Goal: Use online tool/utility: Use online tool/utility

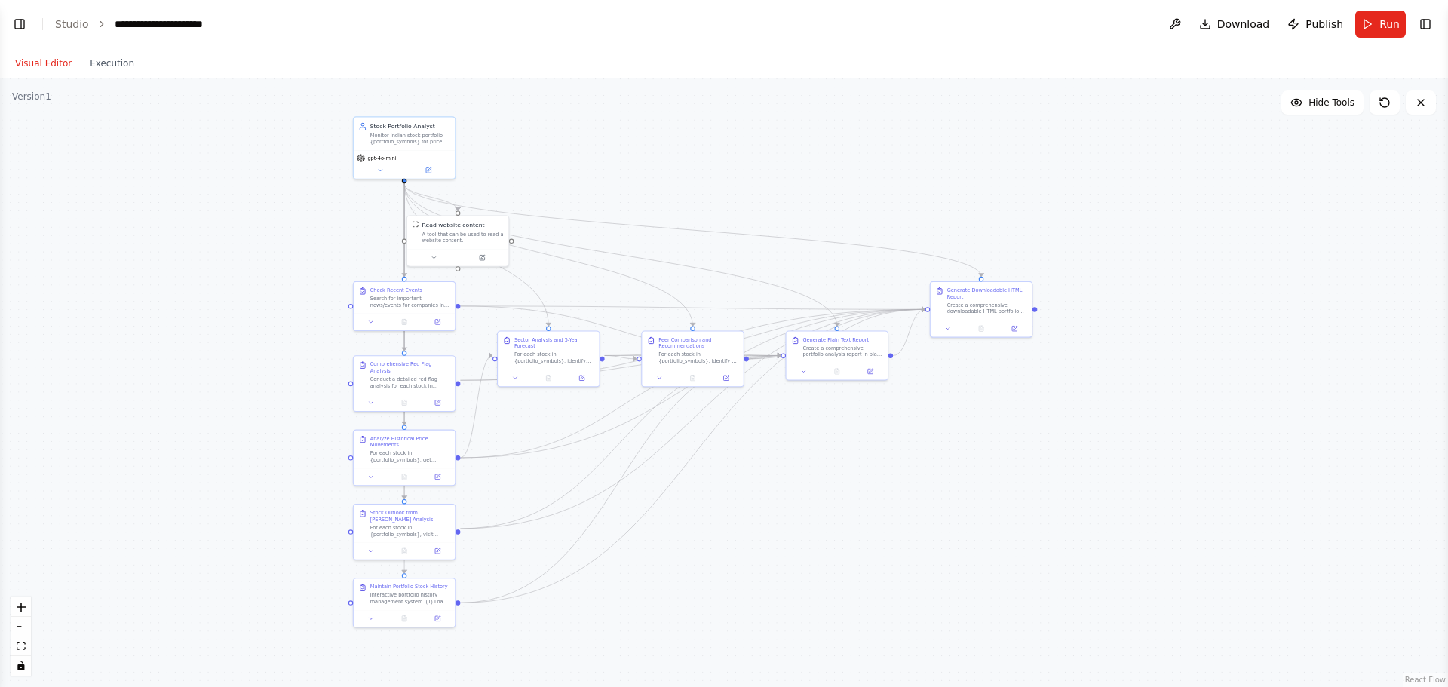
drag, startPoint x: 332, startPoint y: 537, endPoint x: 798, endPoint y: 537, distance: 466.1
click at [798, 523] on div ".deletable-edge-delete-btn { width: 20px; height: 20px; border: 0px solid #ffff…" at bounding box center [724, 382] width 1448 height 609
click at [1158, 29] on button "Run" at bounding box center [1380, 24] width 51 height 27
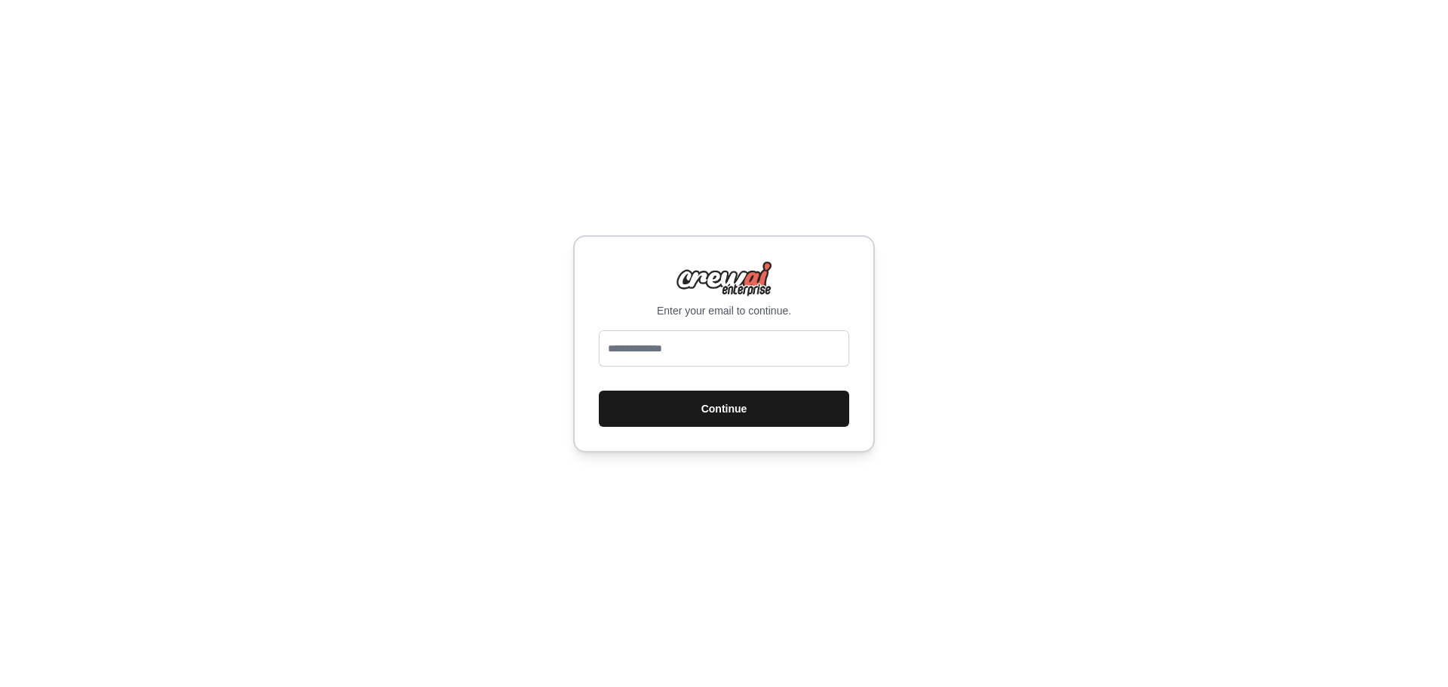
click at [770, 416] on button "Continue" at bounding box center [724, 409] width 250 height 36
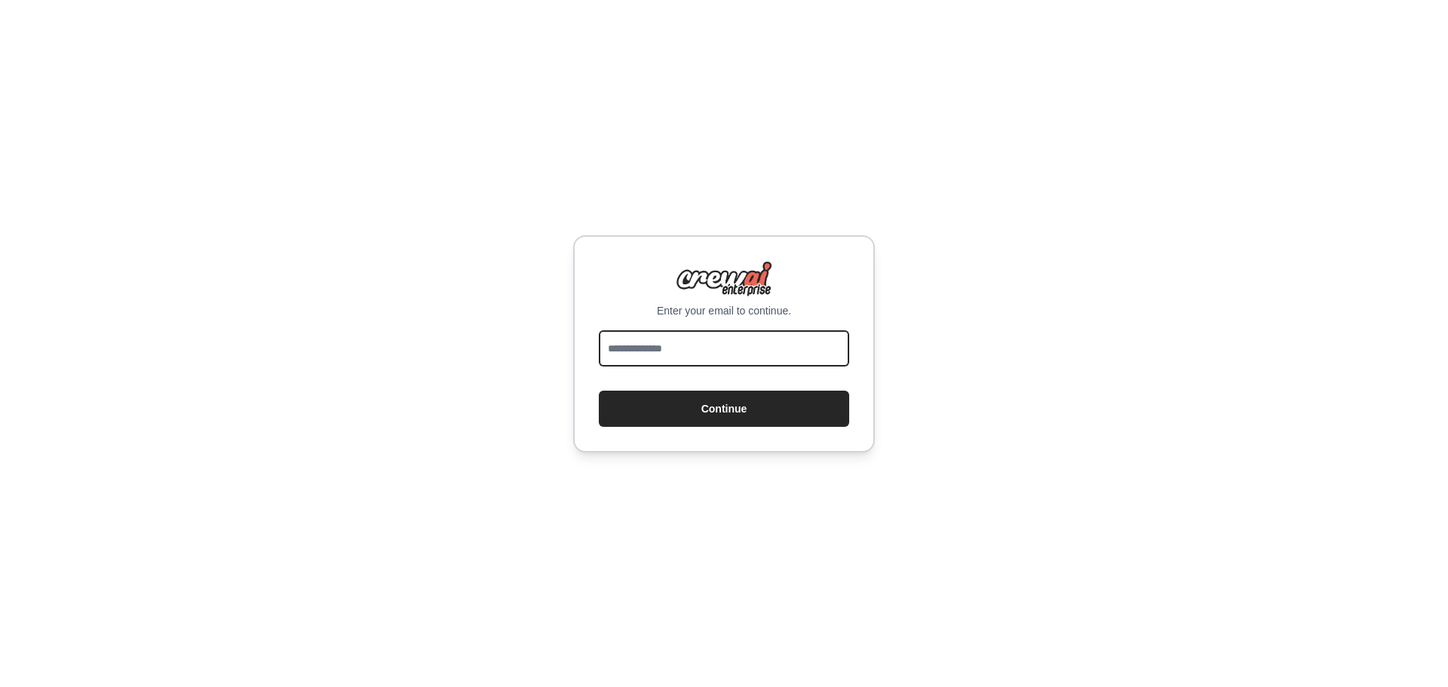
click at [650, 345] on input "email" at bounding box center [724, 348] width 250 height 36
type input "**********"
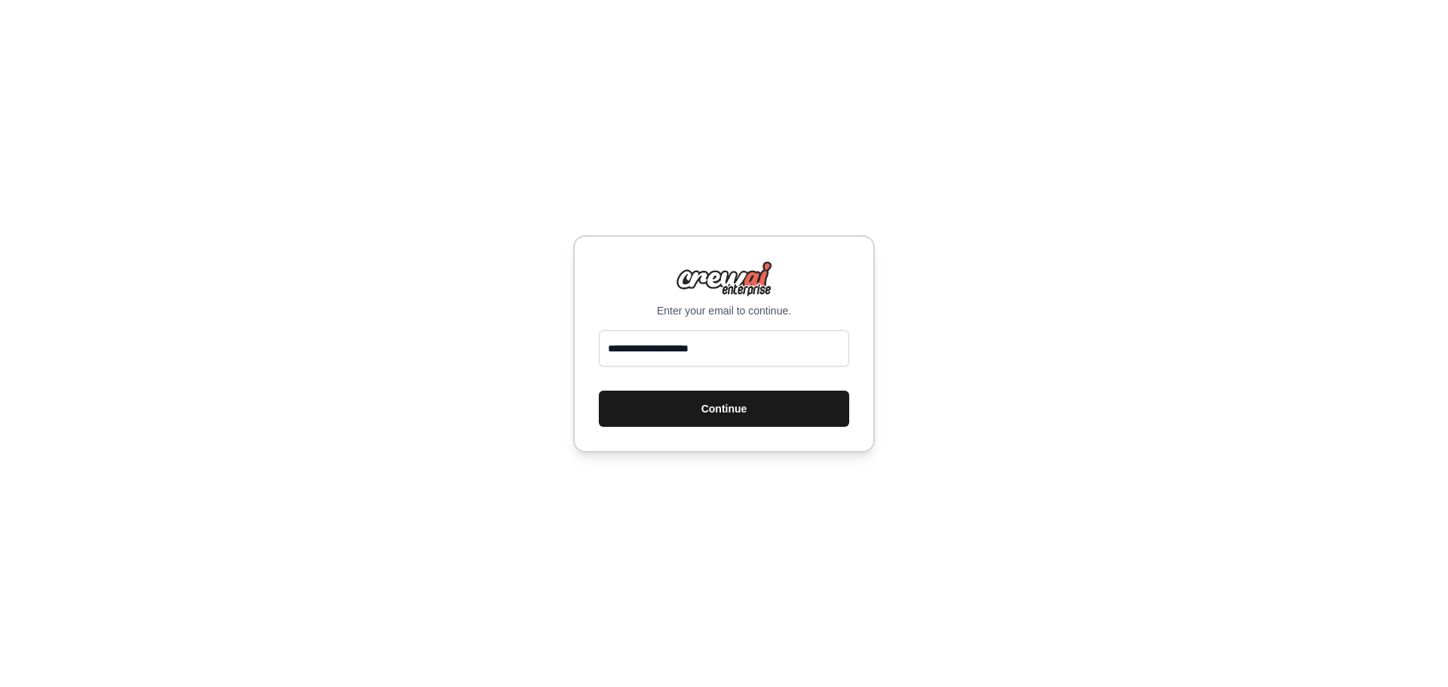
click at [680, 414] on button "Continue" at bounding box center [724, 409] width 250 height 36
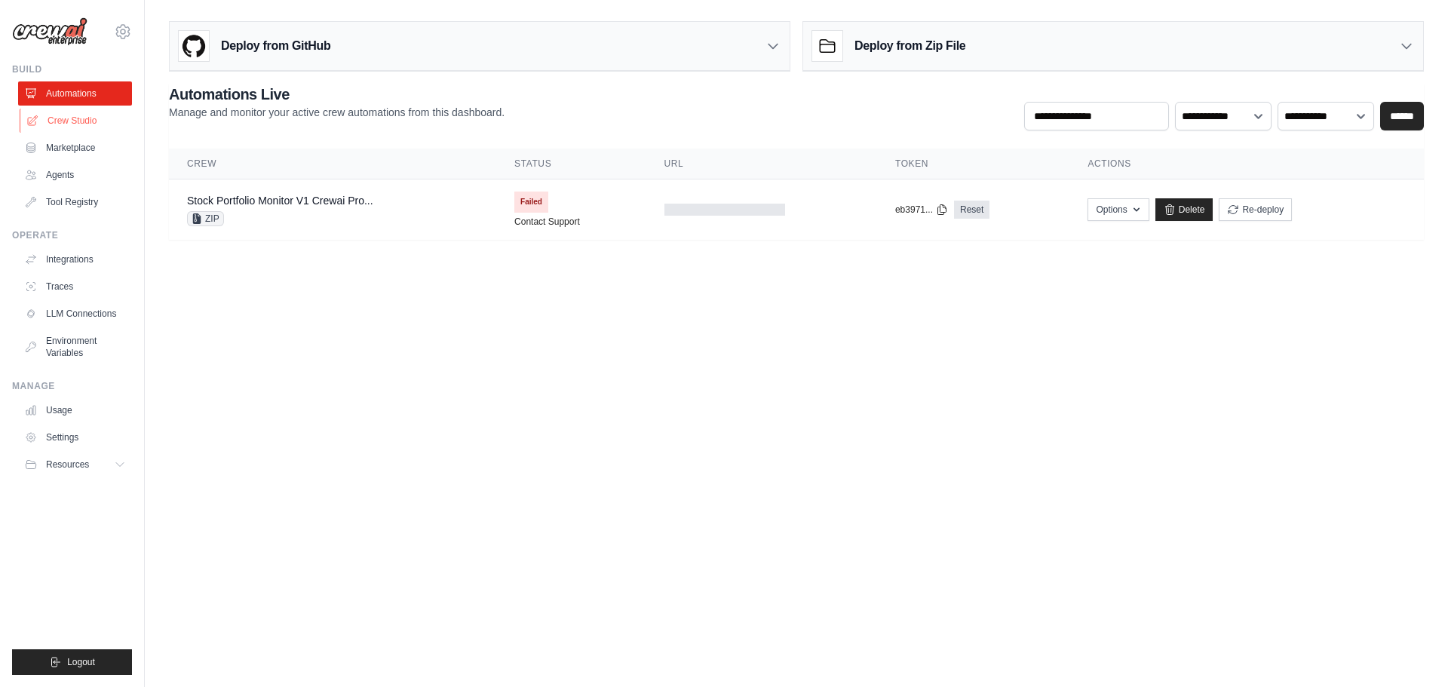
click at [51, 120] on link "Crew Studio" at bounding box center [77, 121] width 114 height 24
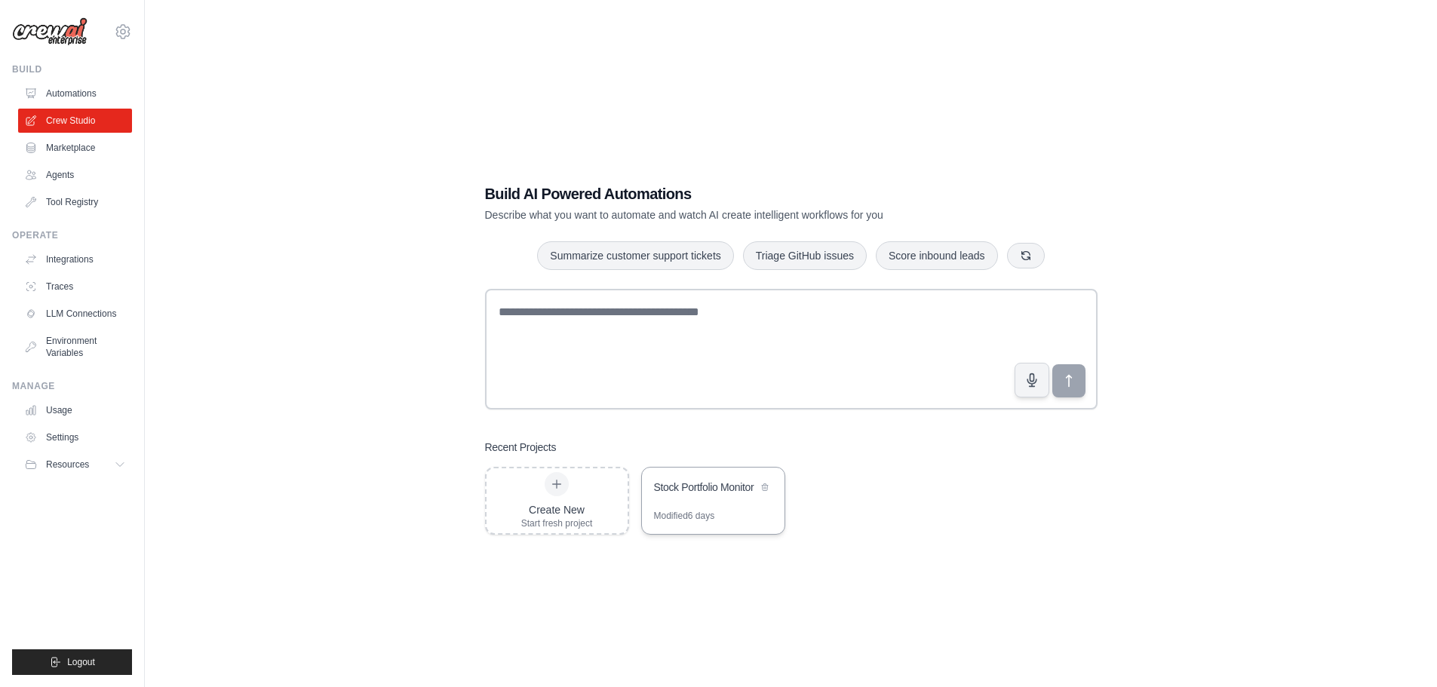
click at [689, 496] on div "Stock Portfolio Monitor" at bounding box center [705, 489] width 103 height 18
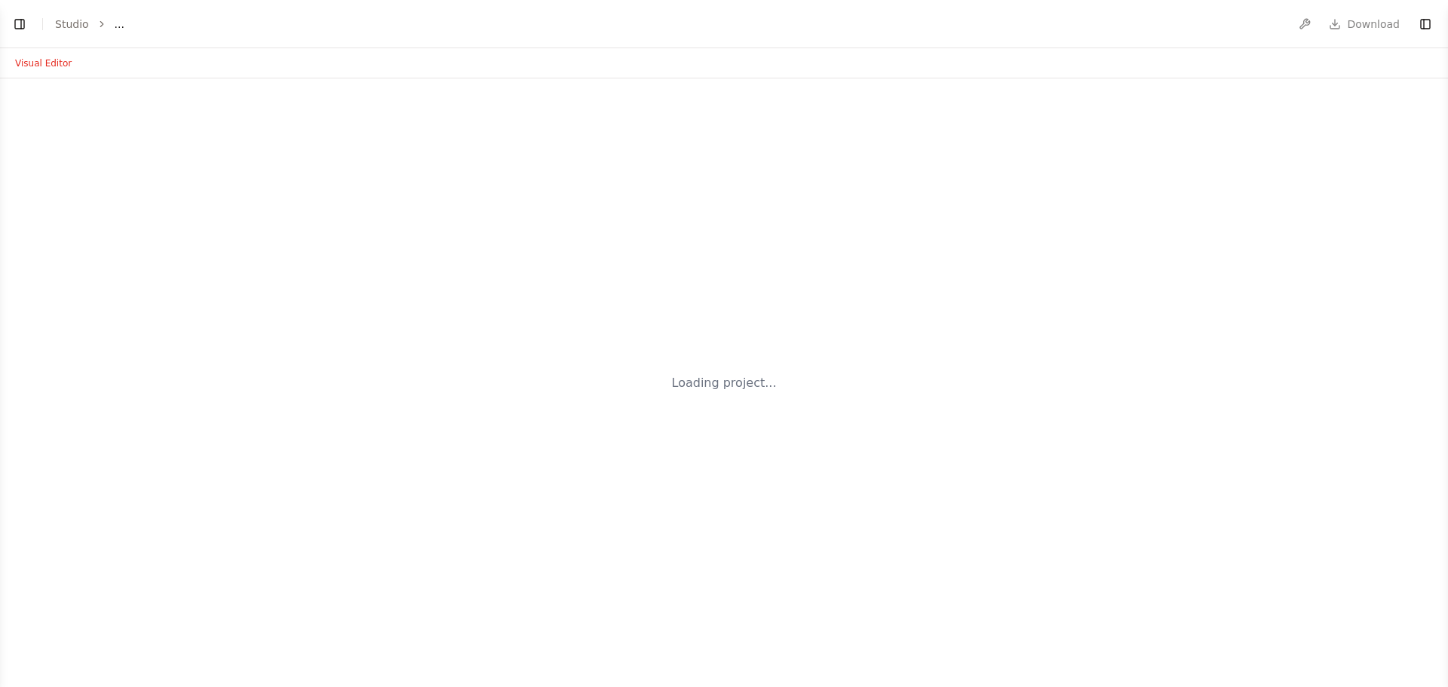
select select "****"
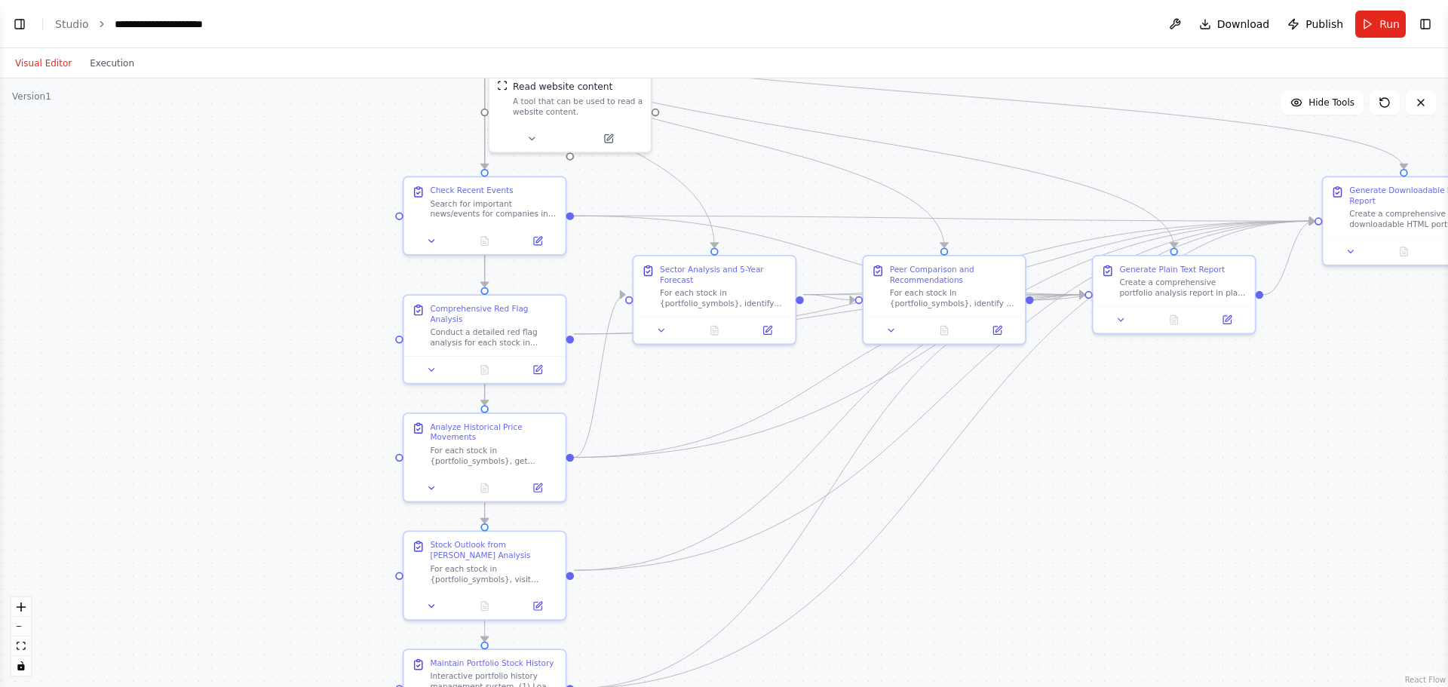
scroll to position [95524, 0]
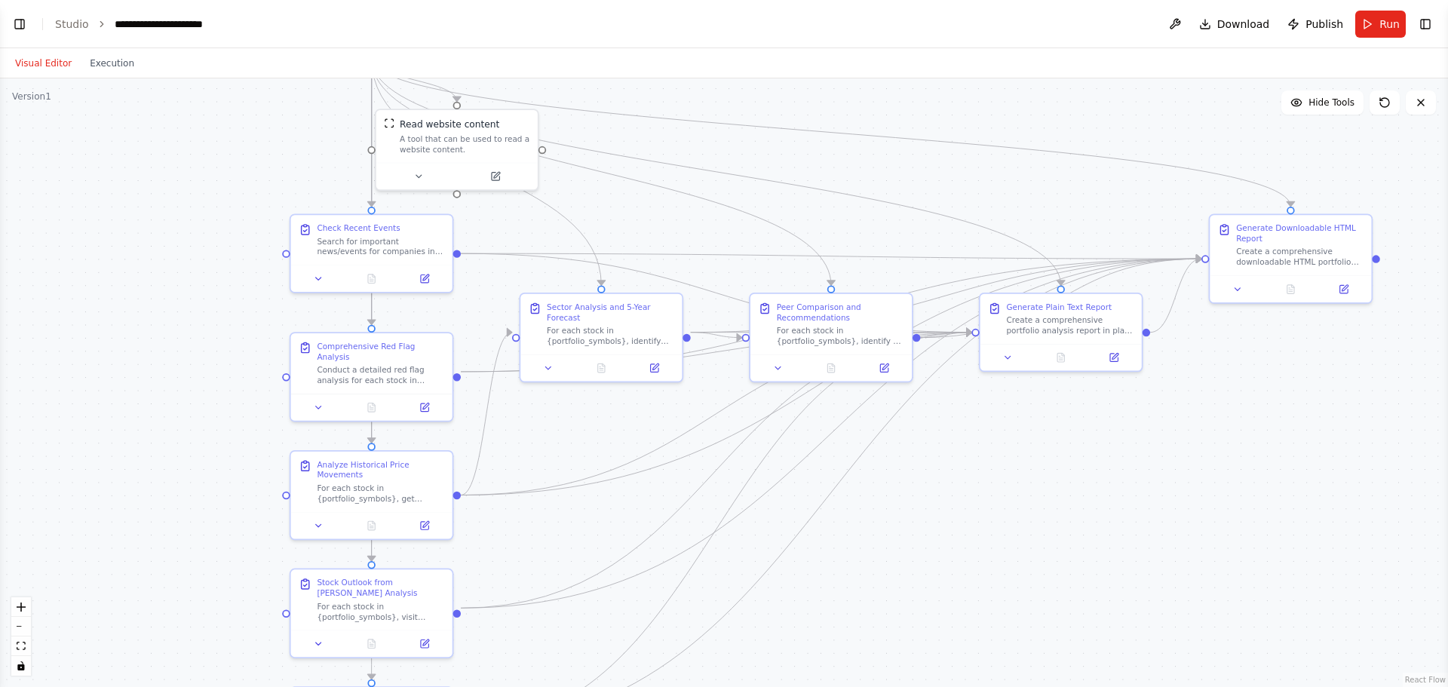
drag, startPoint x: 827, startPoint y: 404, endPoint x: 932, endPoint y: 184, distance: 244.2
click at [932, 184] on div ".deletable-edge-delete-btn { width: 20px; height: 20px; border: 0px solid #ffff…" at bounding box center [724, 382] width 1448 height 609
click at [1379, 16] on button "Run" at bounding box center [1380, 24] width 51 height 27
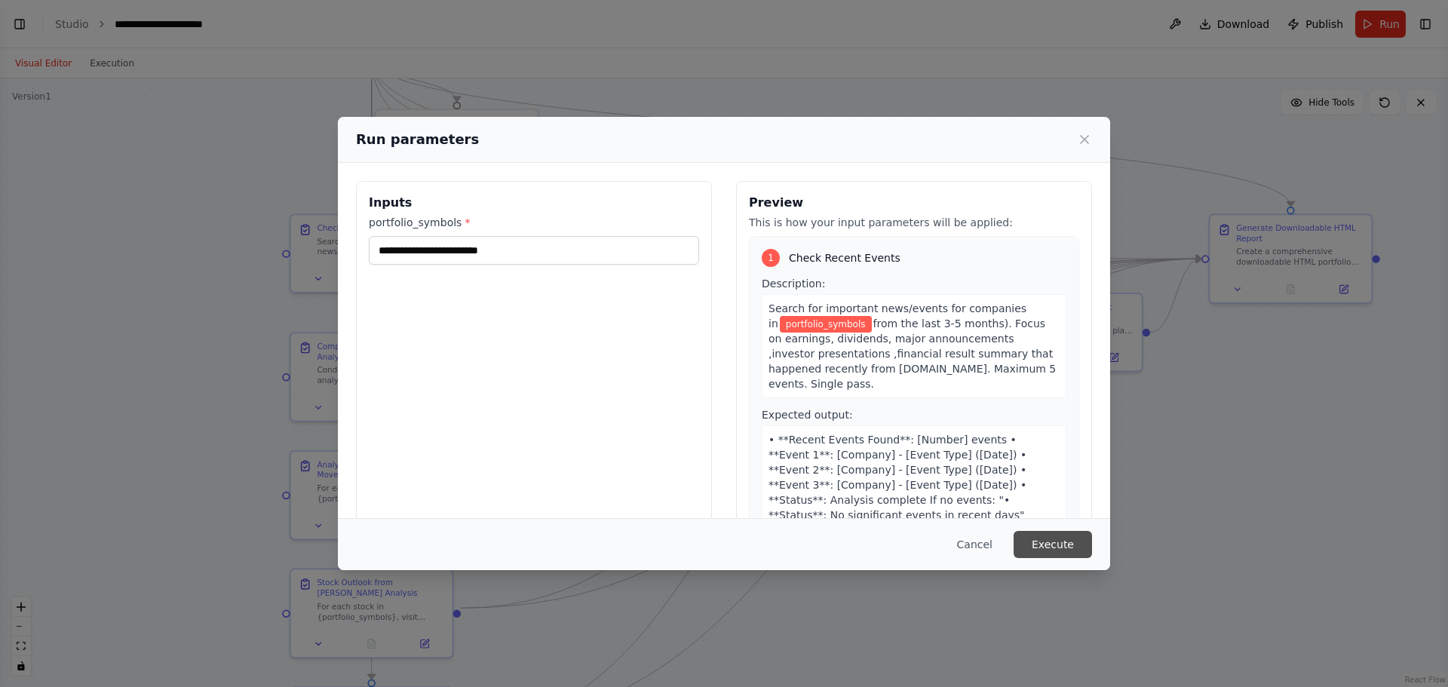
click at [1057, 550] on button "Execute" at bounding box center [1053, 544] width 78 height 27
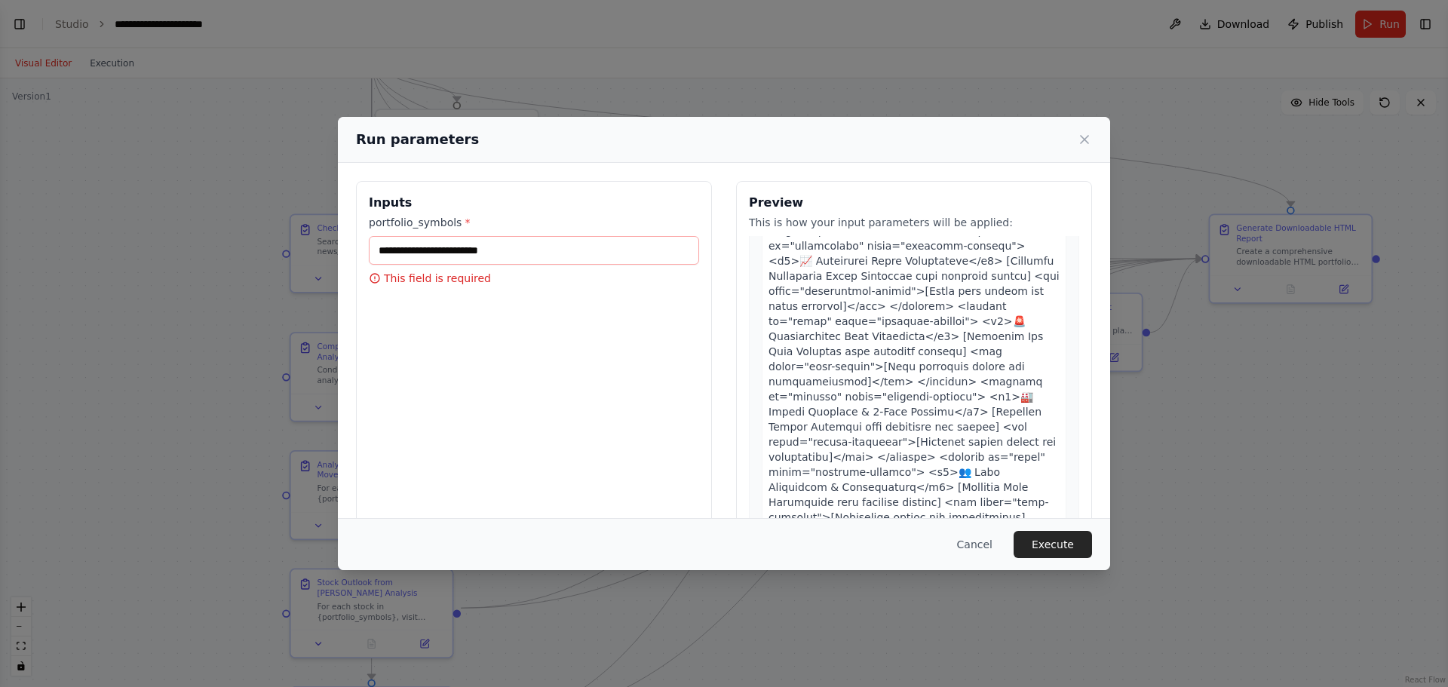
scroll to position [1056, 0]
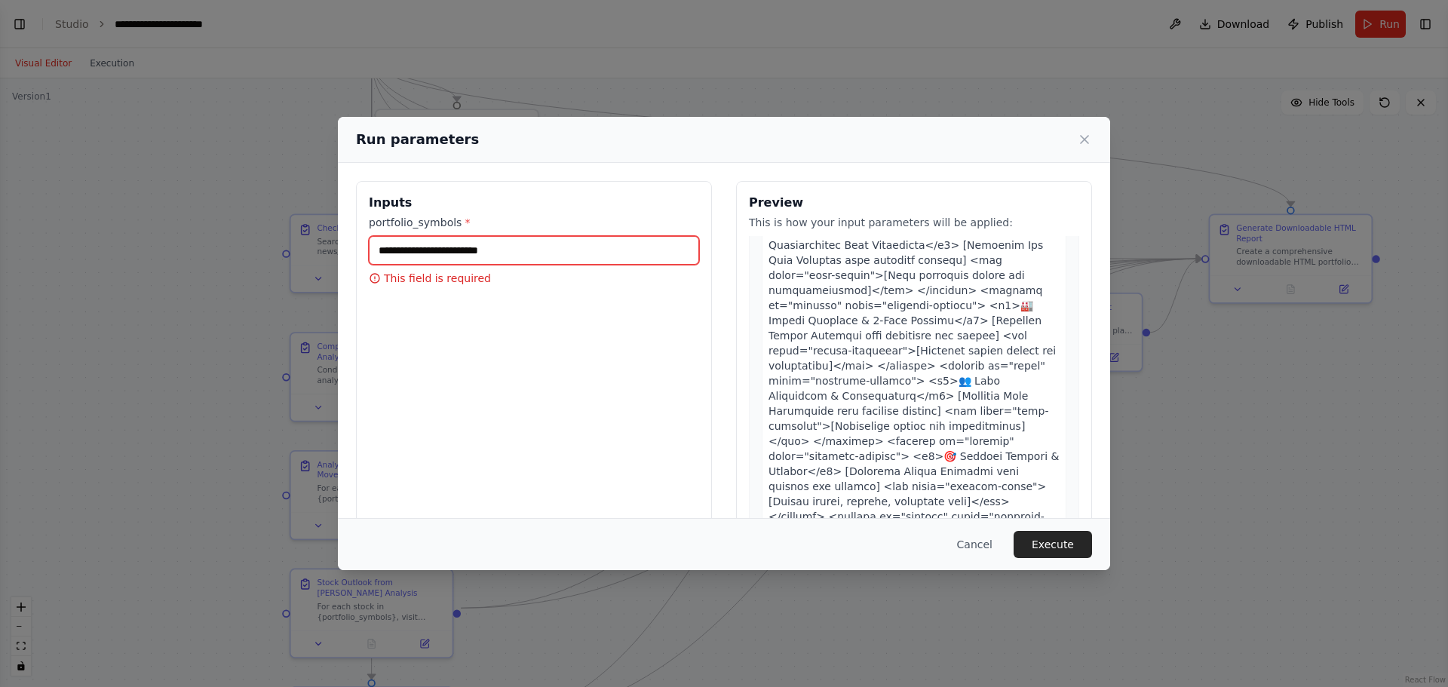
click at [478, 247] on input "portfolio_symbols *" at bounding box center [534, 250] width 330 height 29
type input "**********"
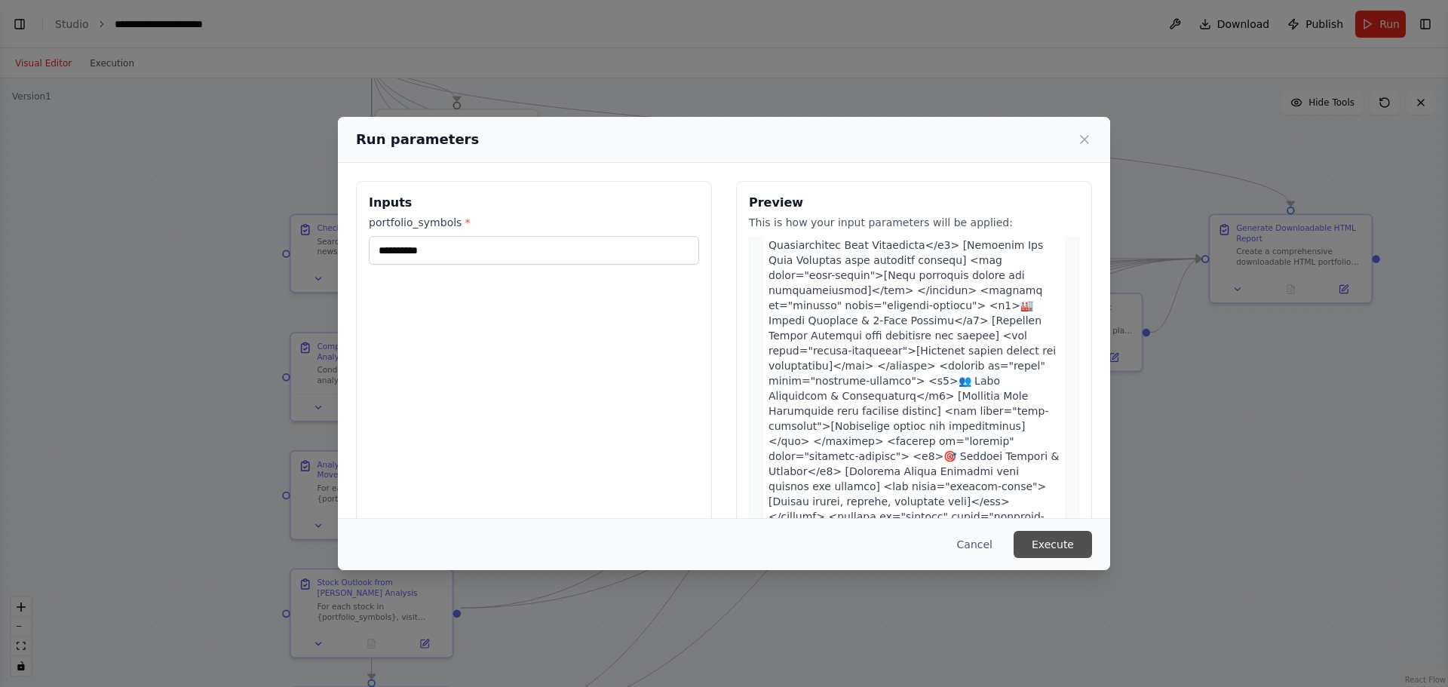
click at [1050, 548] on button "Execute" at bounding box center [1053, 544] width 78 height 27
